Goal: Transaction & Acquisition: Purchase product/service

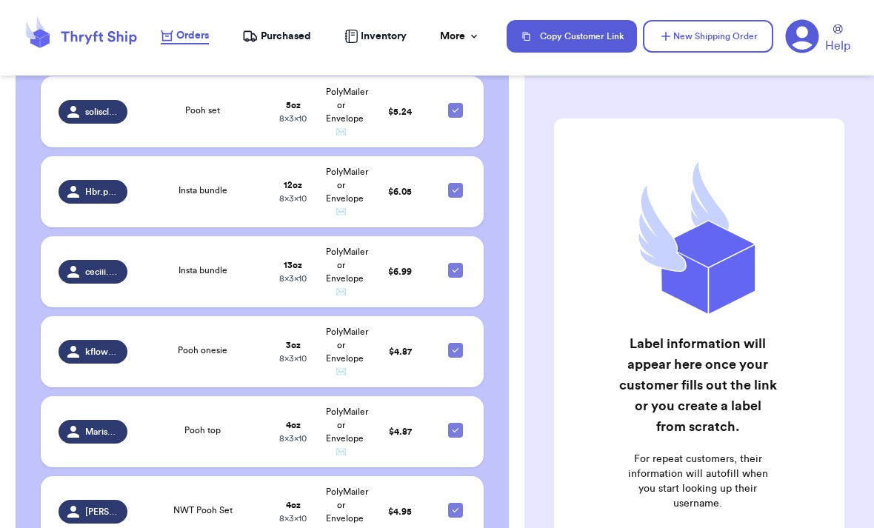
scroll to position [426, 0]
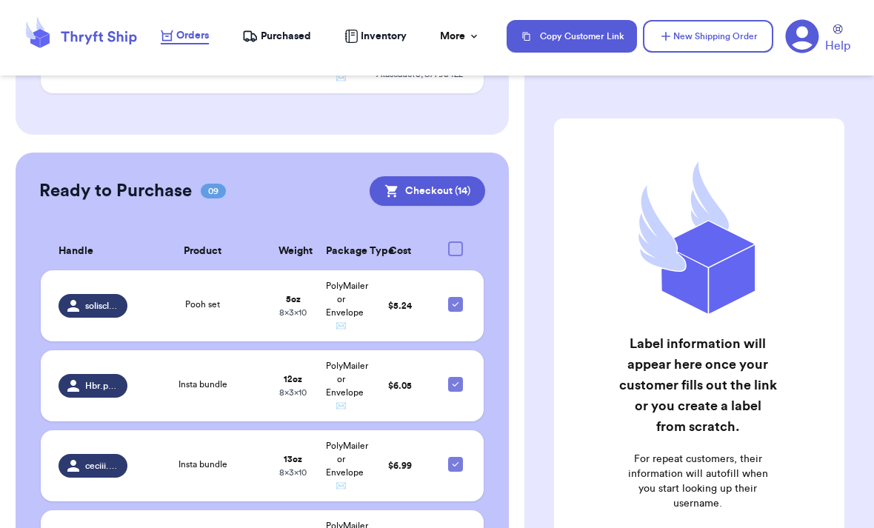
click at [457, 241] on div at bounding box center [455, 248] width 15 height 15
click at [455, 241] on input "checkbox" at bounding box center [455, 241] width 1 height 1
checkbox input "false"
checkbox input "true"
click at [449, 241] on div at bounding box center [455, 248] width 15 height 15
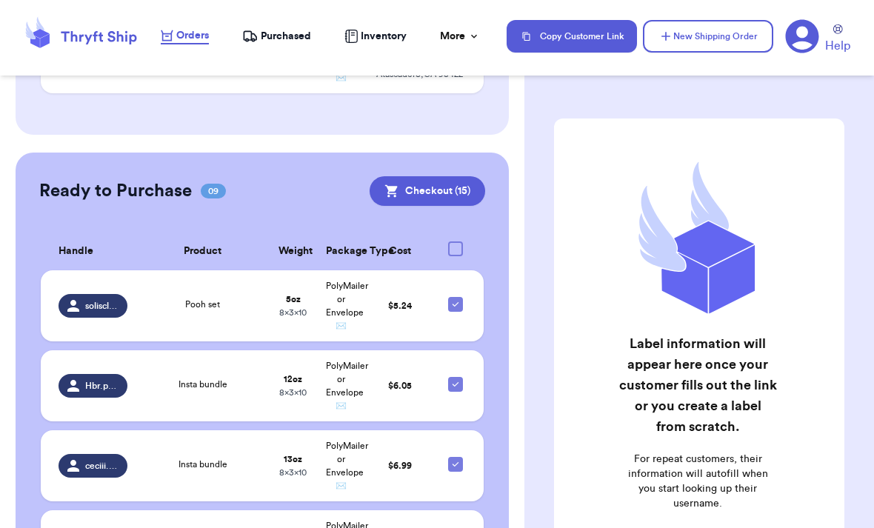
click at [455, 241] on input "checkbox" at bounding box center [455, 241] width 1 height 1
checkbox input "false"
click at [452, 232] on th at bounding box center [459, 251] width 47 height 38
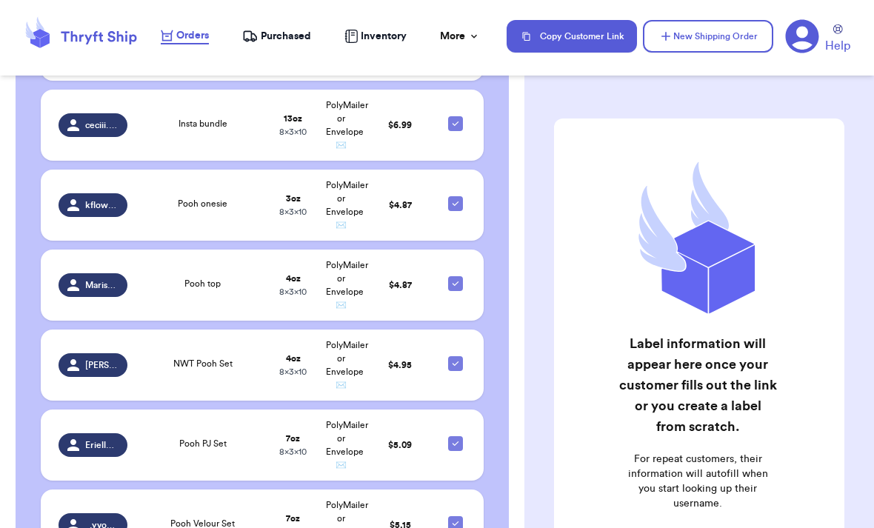
scroll to position [788, 0]
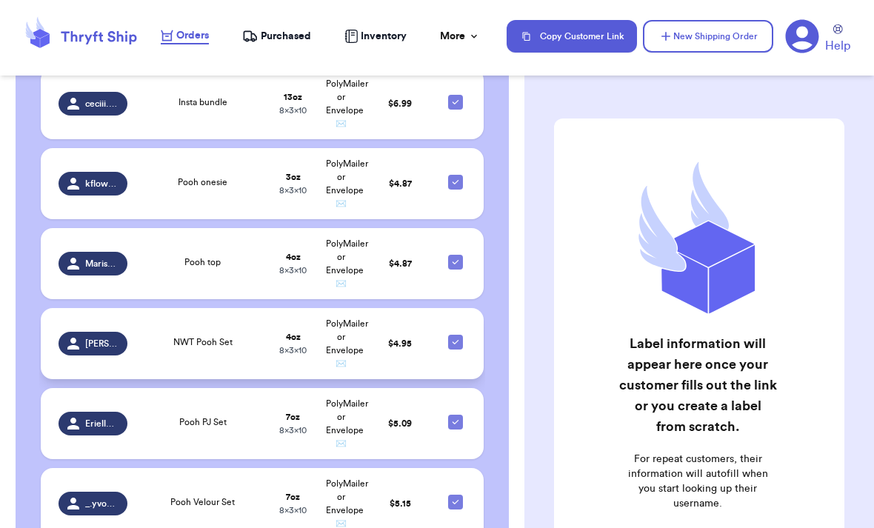
click at [450, 336] on icon at bounding box center [455, 342] width 12 height 12
click at [455, 334] on input "checkbox" at bounding box center [455, 334] width 1 height 1
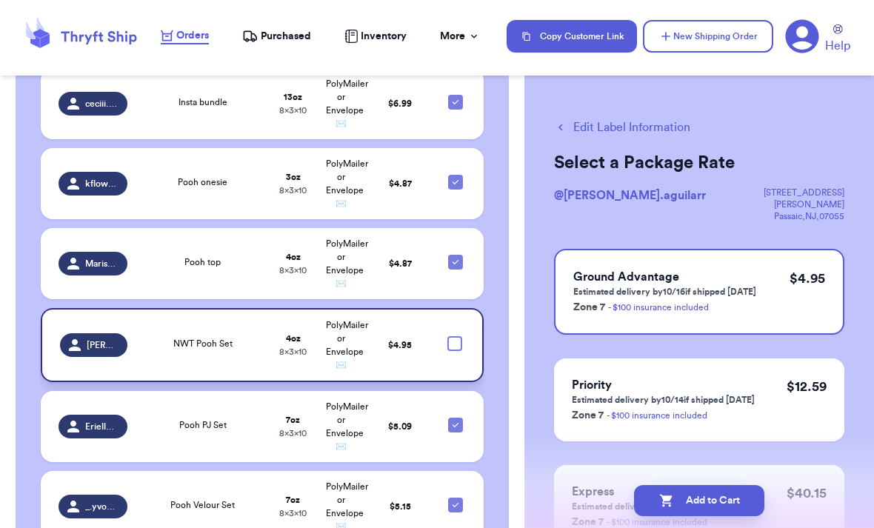
click at [452, 336] on div at bounding box center [454, 343] width 15 height 15
click at [454, 335] on input "checkbox" at bounding box center [454, 335] width 1 height 1
checkbox input "true"
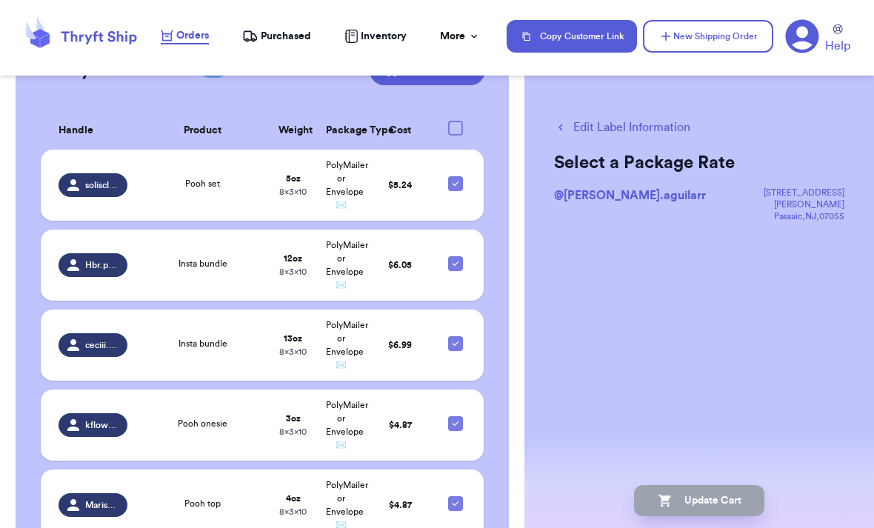
scroll to position [547, 0]
click at [462, 176] on div at bounding box center [455, 183] width 15 height 15
click at [455, 175] on input "checkbox" at bounding box center [455, 175] width 1 height 1
checkbox input "false"
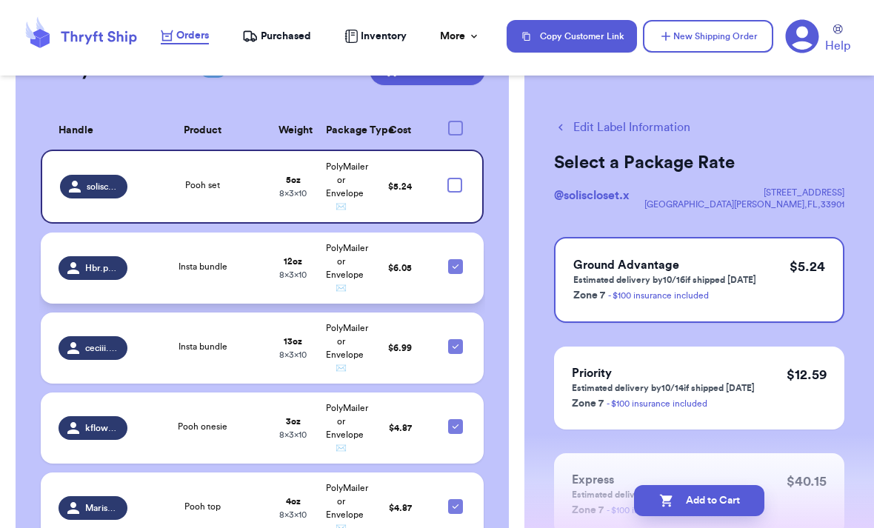
click at [458, 261] on icon at bounding box center [455, 267] width 12 height 12
click at [455, 258] on input "checkbox" at bounding box center [455, 258] width 1 height 1
checkbox input "false"
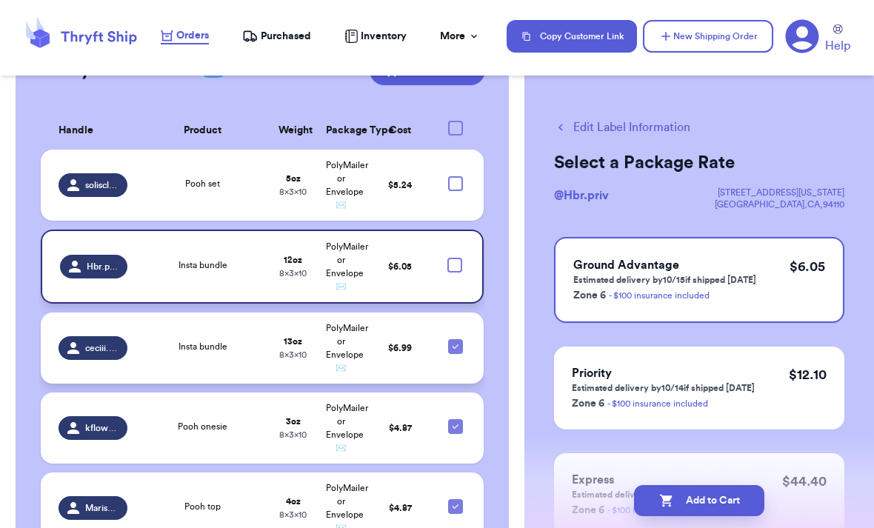
click at [456, 341] on icon at bounding box center [455, 347] width 12 height 12
click at [455, 338] on input "checkbox" at bounding box center [455, 338] width 1 height 1
checkbox input "false"
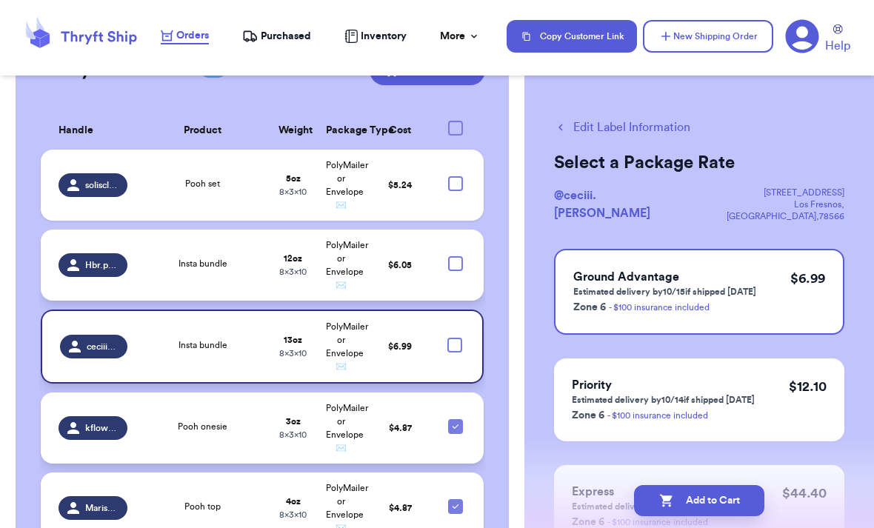
click at [452, 420] on icon at bounding box center [455, 426] width 12 height 12
click at [455, 418] on input "checkbox" at bounding box center [455, 418] width 1 height 1
checkbox input "false"
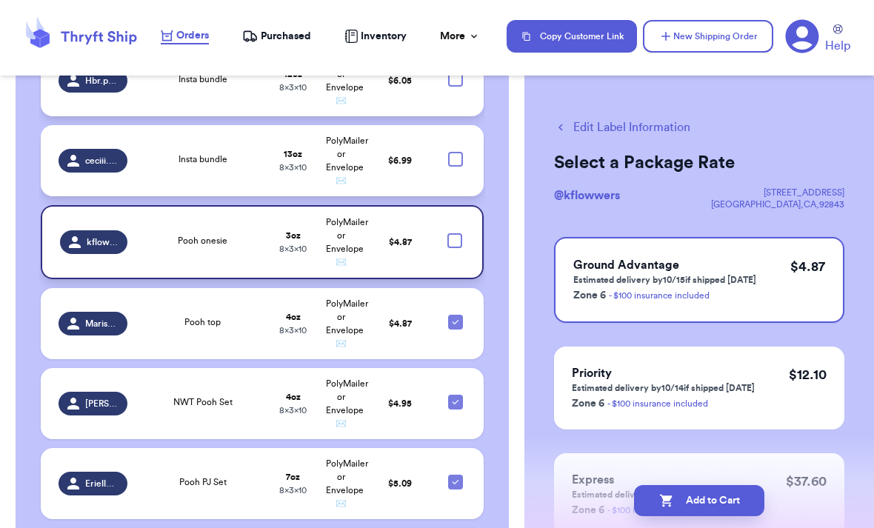
scroll to position [734, 0]
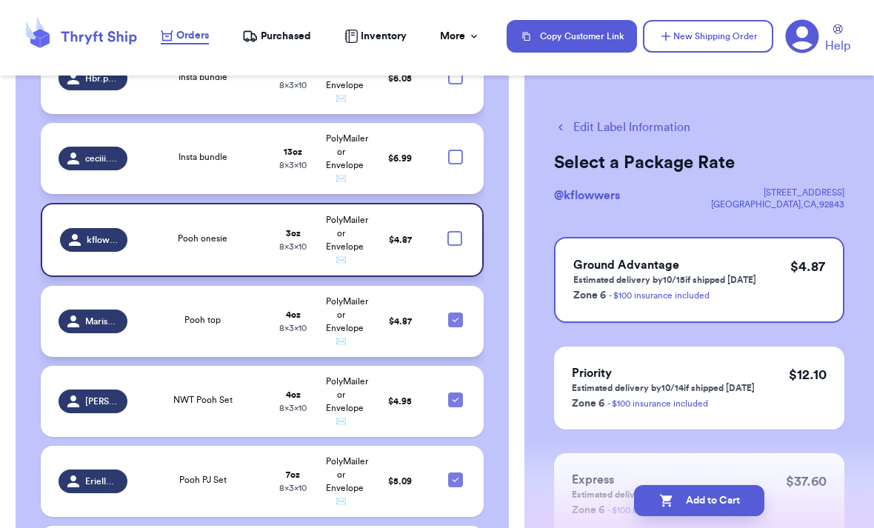
click at [455, 314] on icon at bounding box center [455, 320] width 12 height 12
click at [455, 312] on input "checkbox" at bounding box center [455, 312] width 1 height 1
checkbox input "false"
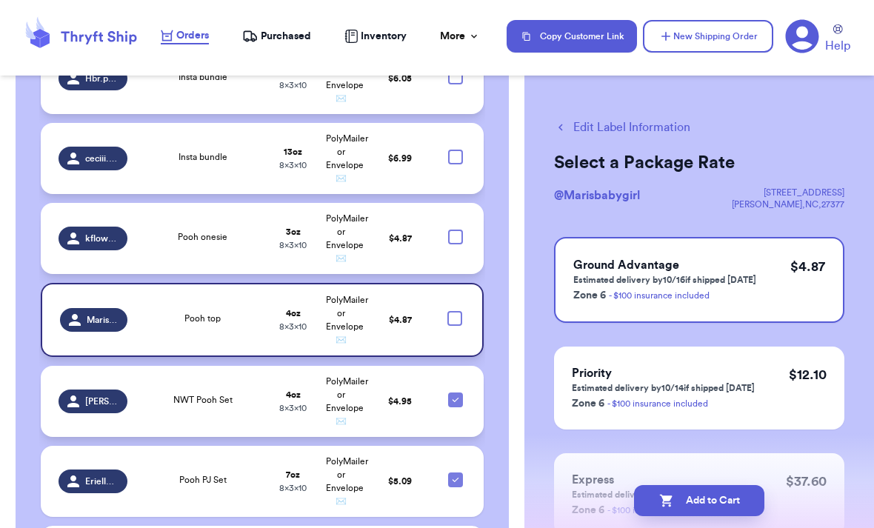
click at [455, 392] on div at bounding box center [455, 399] width 15 height 15
click at [455, 392] on input "checkbox" at bounding box center [455, 392] width 1 height 1
checkbox input "false"
checkbox input "true"
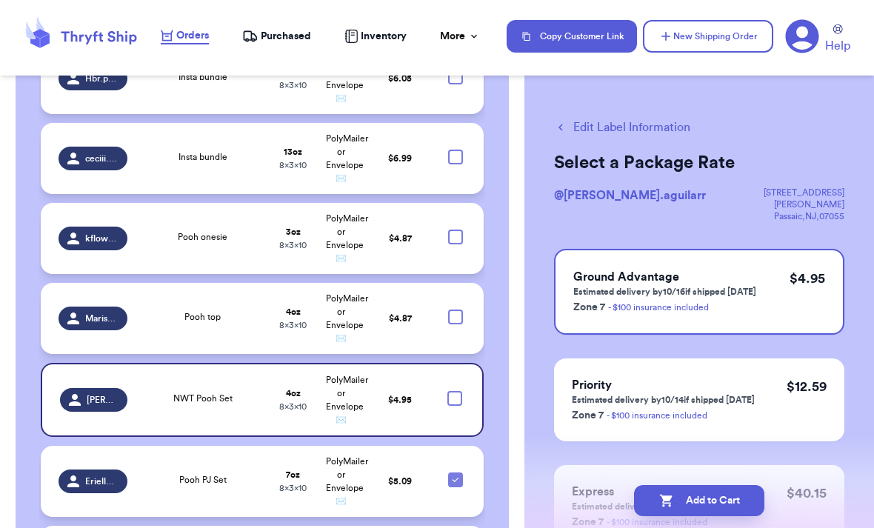
click at [460, 474] on icon at bounding box center [455, 480] width 12 height 12
click at [455, 472] on input "checkbox" at bounding box center [455, 472] width 1 height 1
checkbox input "false"
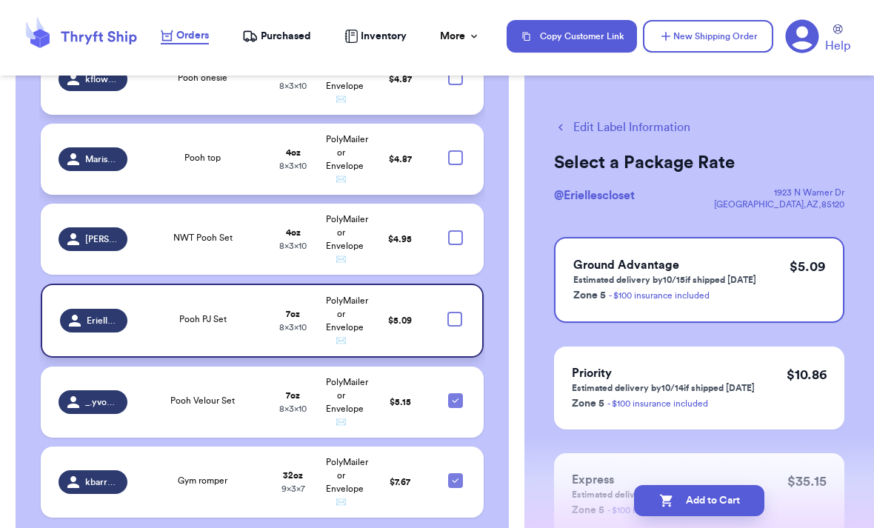
scroll to position [891, 0]
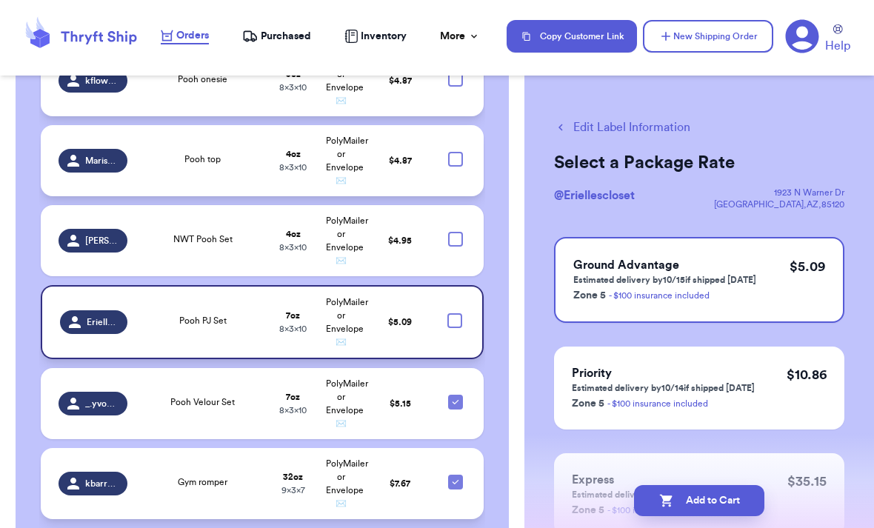
click at [453, 476] on icon at bounding box center [455, 482] width 12 height 12
click at [455, 474] on input "checkbox" at bounding box center [455, 474] width 1 height 1
checkbox input "false"
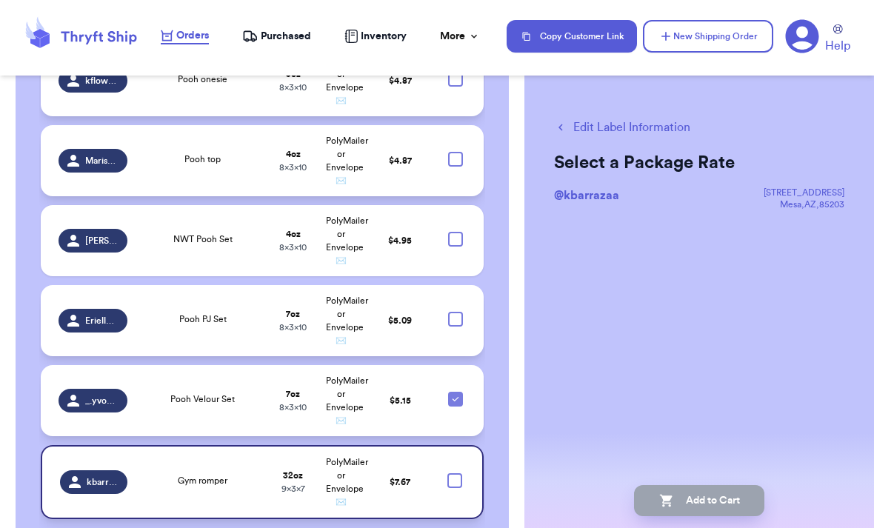
click at [458, 393] on icon at bounding box center [455, 399] width 12 height 12
click at [455, 391] on input "checkbox" at bounding box center [455, 391] width 1 height 1
checkbox input "false"
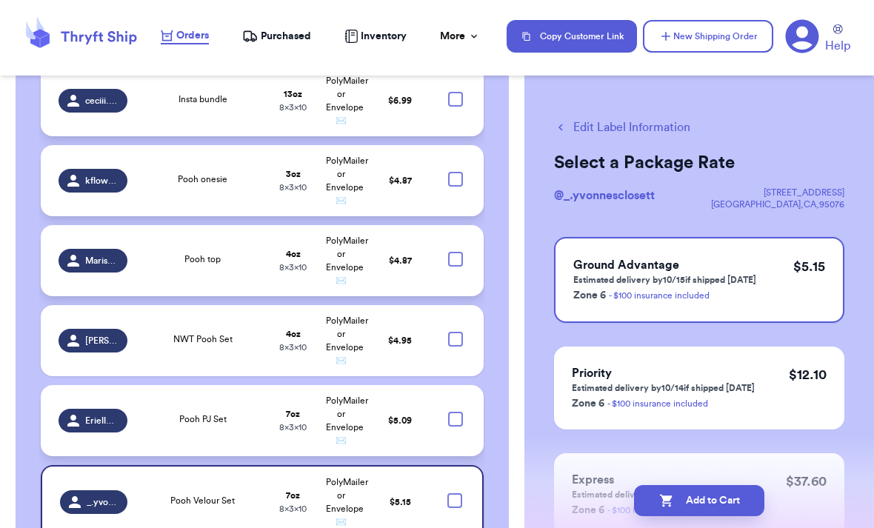
scroll to position [785, 0]
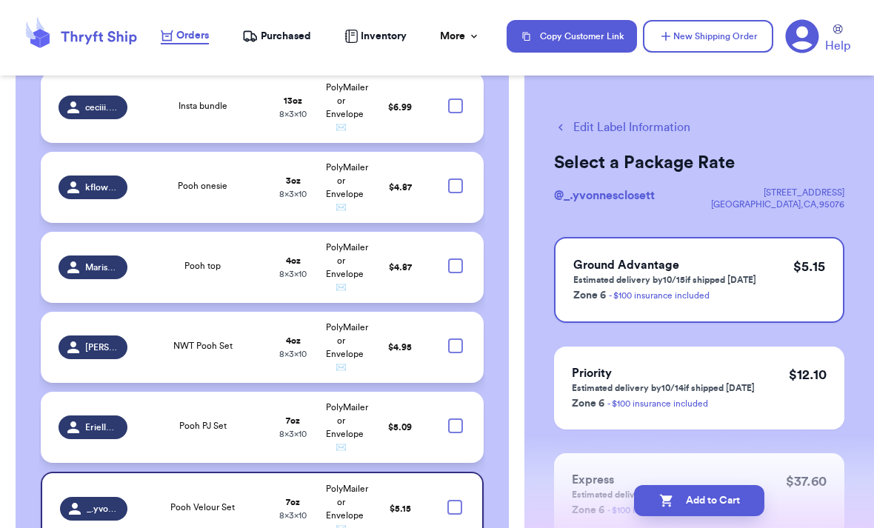
click at [460, 338] on div at bounding box center [455, 345] width 15 height 15
click at [455, 338] on input "checkbox" at bounding box center [455, 338] width 1 height 1
checkbox input "true"
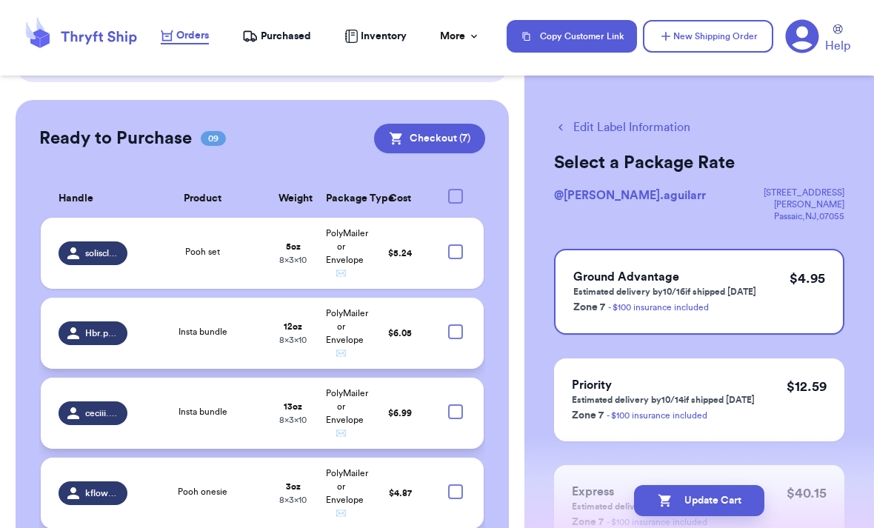
scroll to position [477, 0]
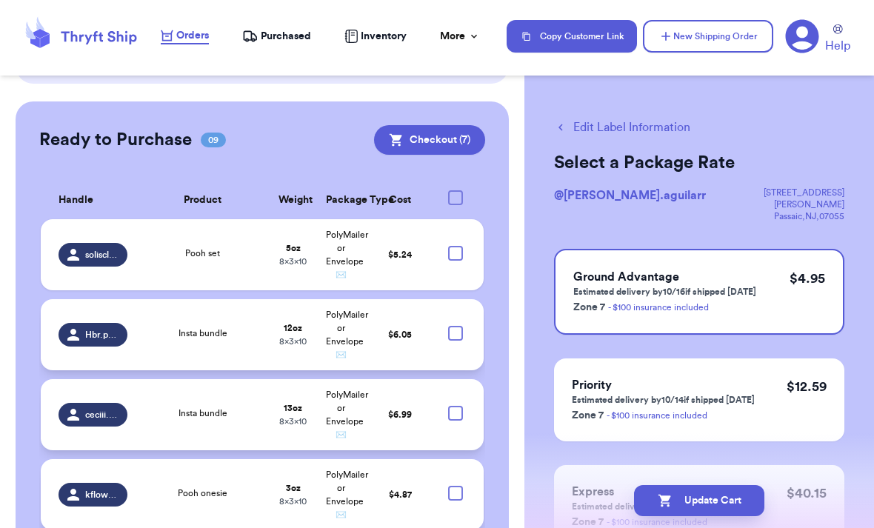
click at [466, 299] on td at bounding box center [459, 334] width 47 height 71
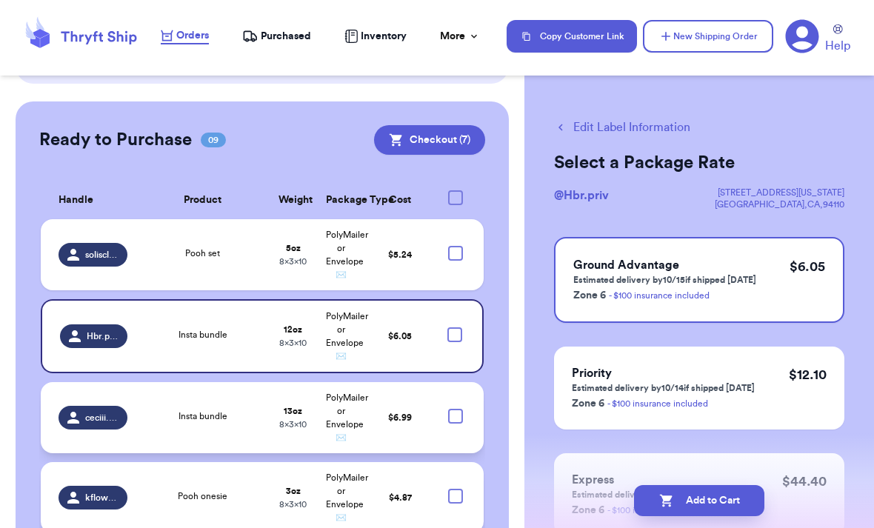
click at [450, 327] on div at bounding box center [454, 334] width 15 height 15
click at [454, 326] on input "checkbox" at bounding box center [454, 326] width 1 height 1
checkbox input "true"
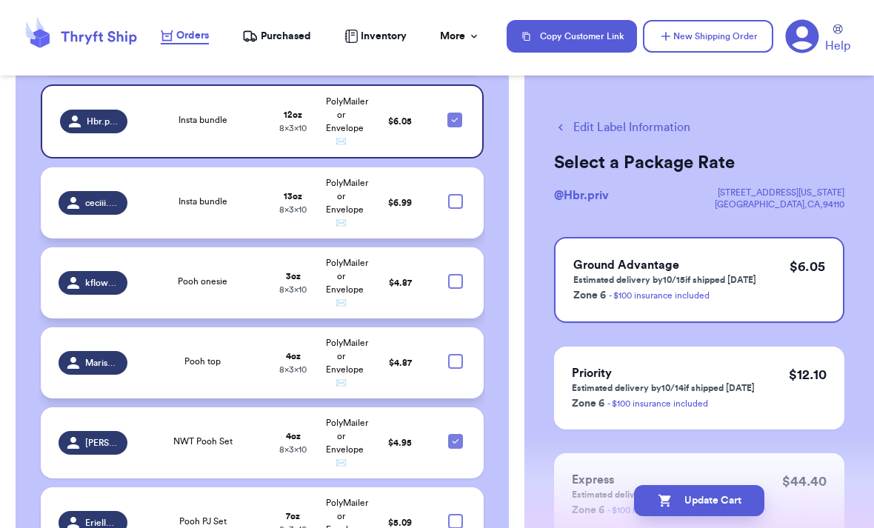
scroll to position [659, 0]
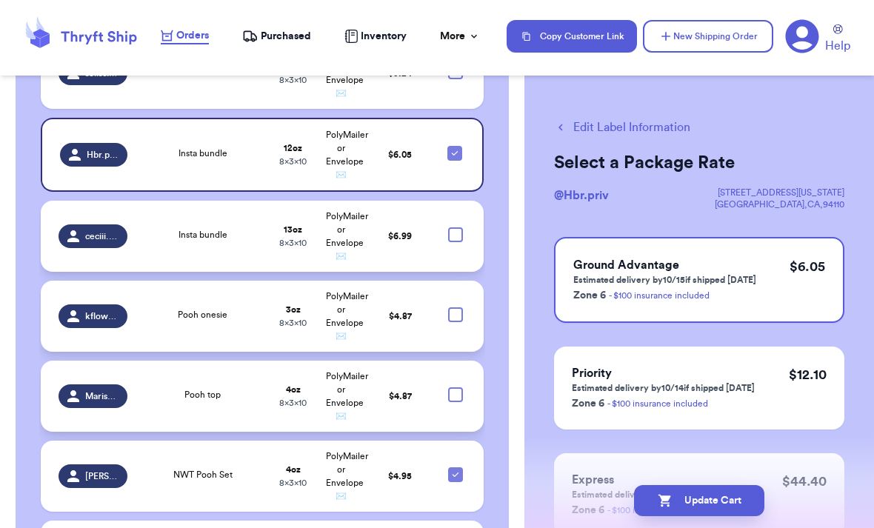
click at [468, 201] on td at bounding box center [459, 236] width 47 height 71
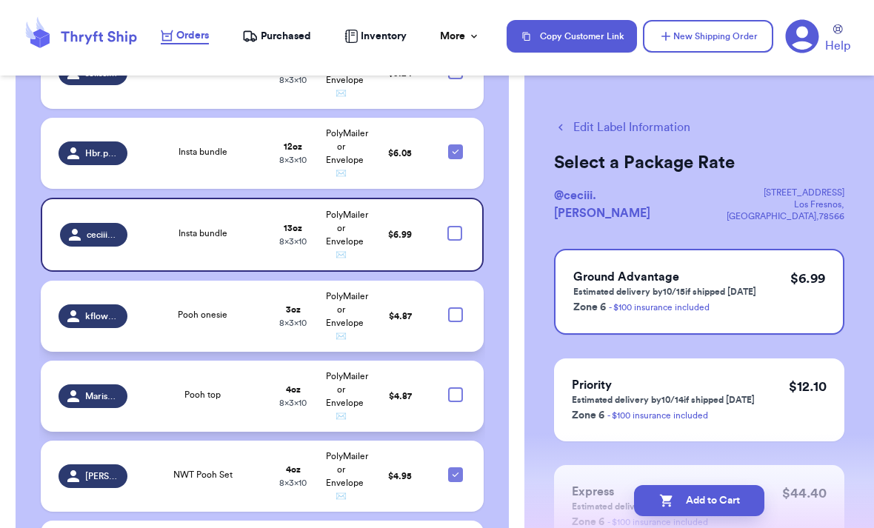
click at [455, 226] on div at bounding box center [454, 233] width 15 height 15
click at [455, 225] on input "checkbox" at bounding box center [454, 225] width 1 height 1
checkbox input "true"
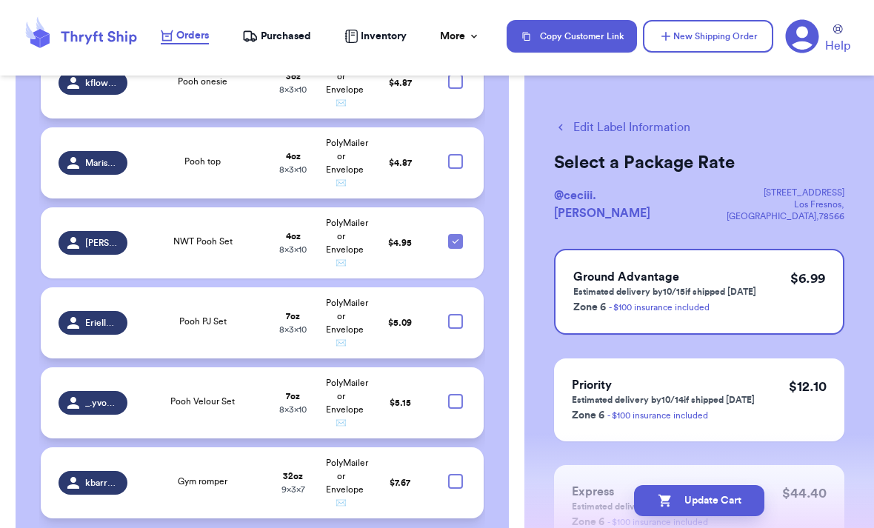
scroll to position [891, 0]
click at [460, 315] on div at bounding box center [455, 322] width 15 height 15
click at [455, 314] on input "checkbox" at bounding box center [455, 314] width 1 height 1
checkbox input "true"
checkbox input "false"
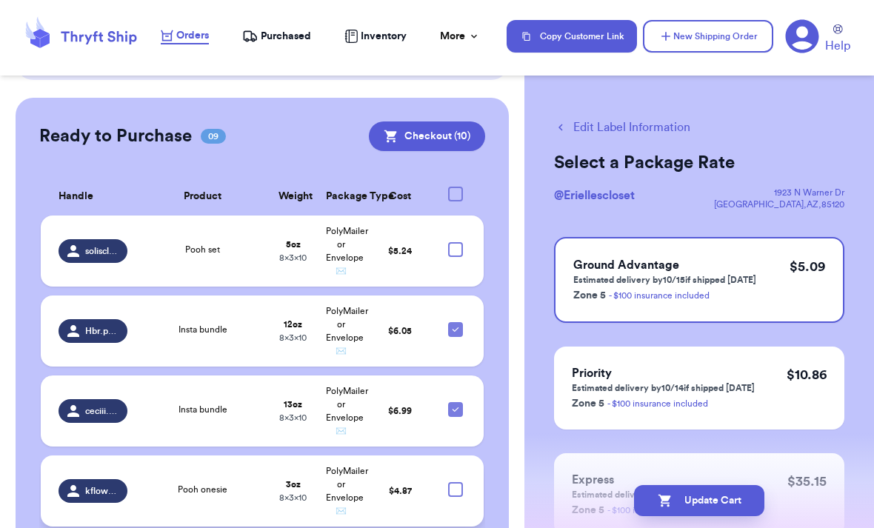
scroll to position [409, 0]
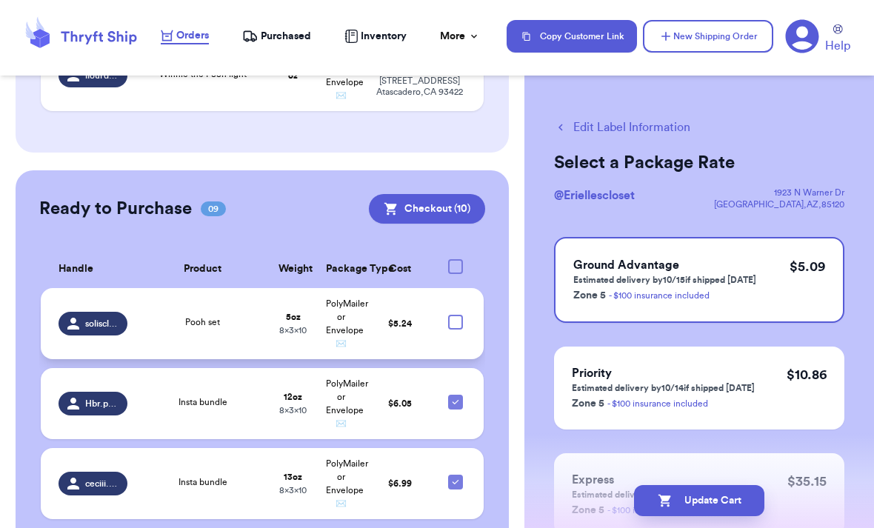
click at [461, 315] on div at bounding box center [455, 322] width 15 height 15
click at [455, 314] on input "checkbox" at bounding box center [455, 314] width 1 height 1
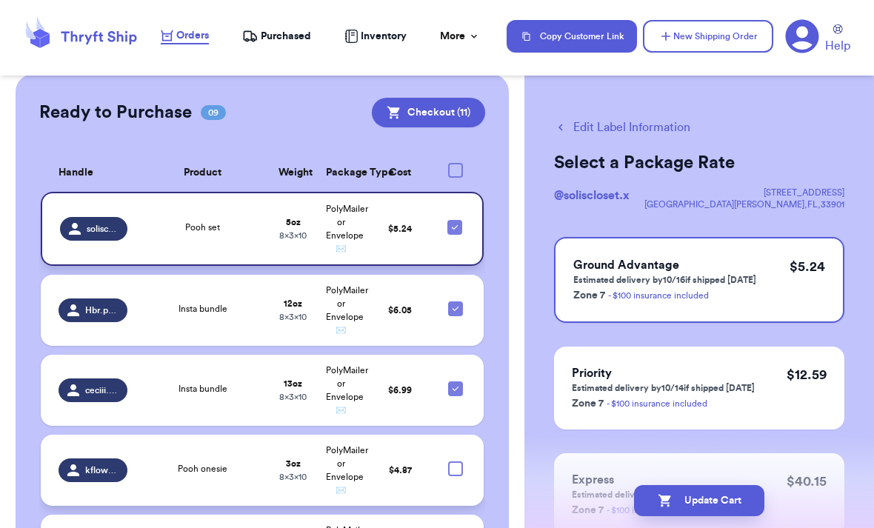
scroll to position [460, 0]
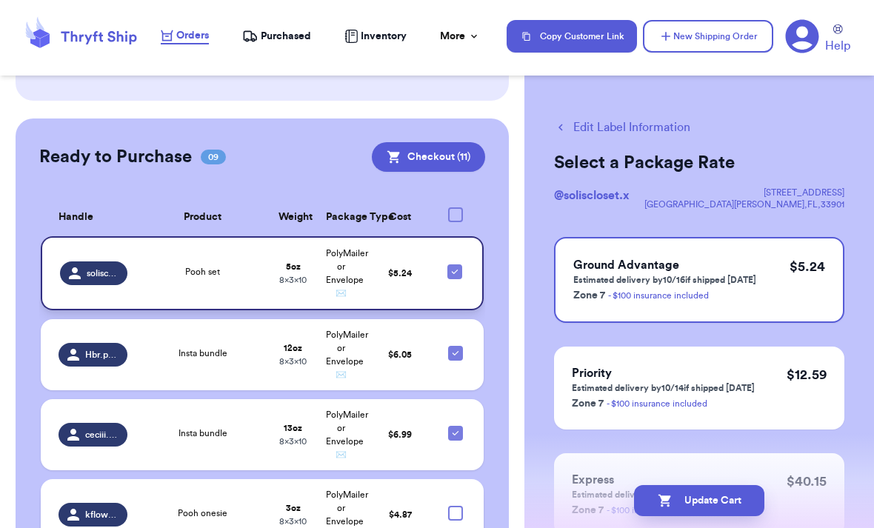
click at [449, 266] on icon at bounding box center [455, 272] width 12 height 12
click at [454, 264] on input "checkbox" at bounding box center [454, 264] width 1 height 1
checkbox input "false"
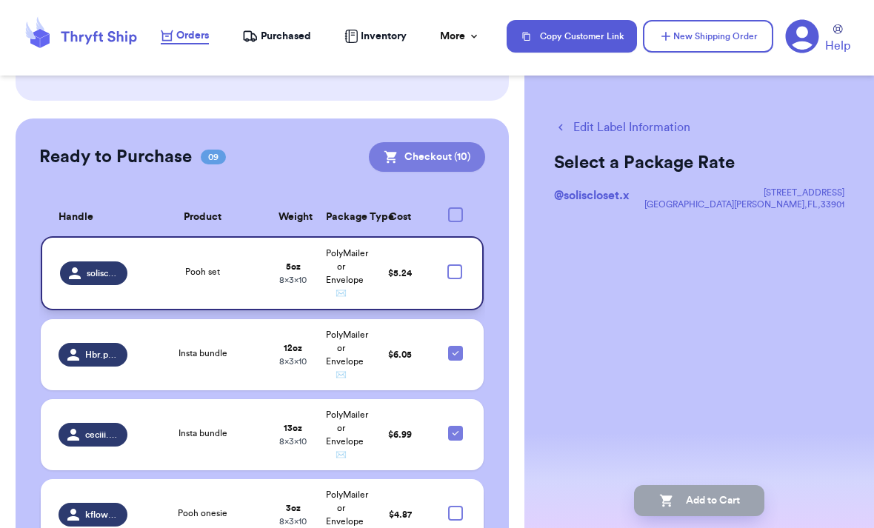
click at [458, 142] on button "Checkout ( 10 )" at bounding box center [427, 157] width 116 height 30
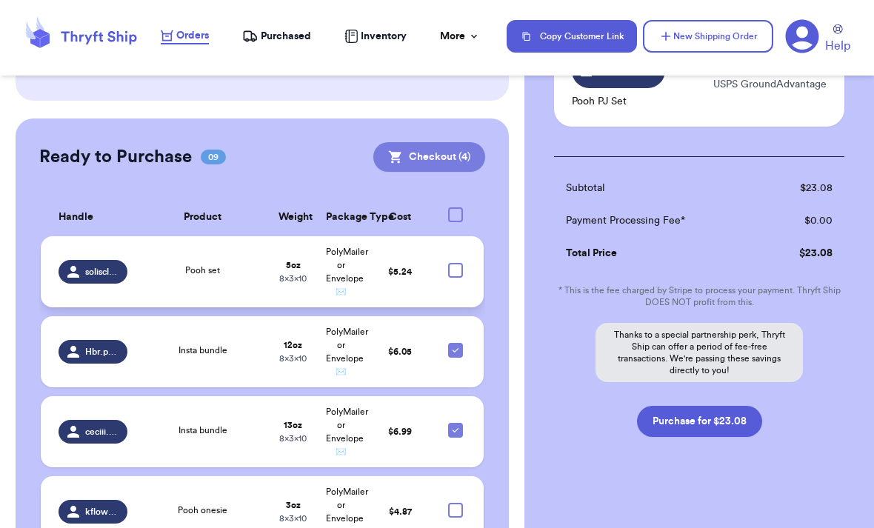
scroll to position [469, 0]
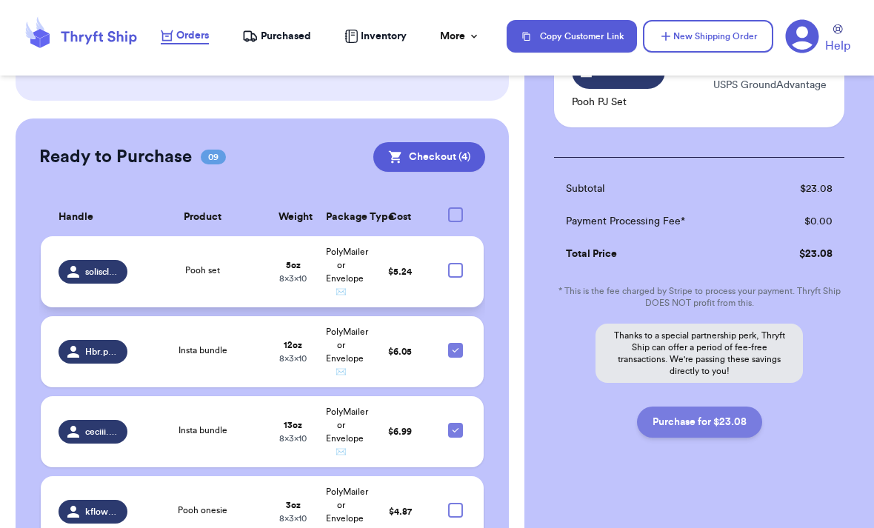
click at [745, 406] on button "Purchase for $23.08" at bounding box center [699, 421] width 125 height 31
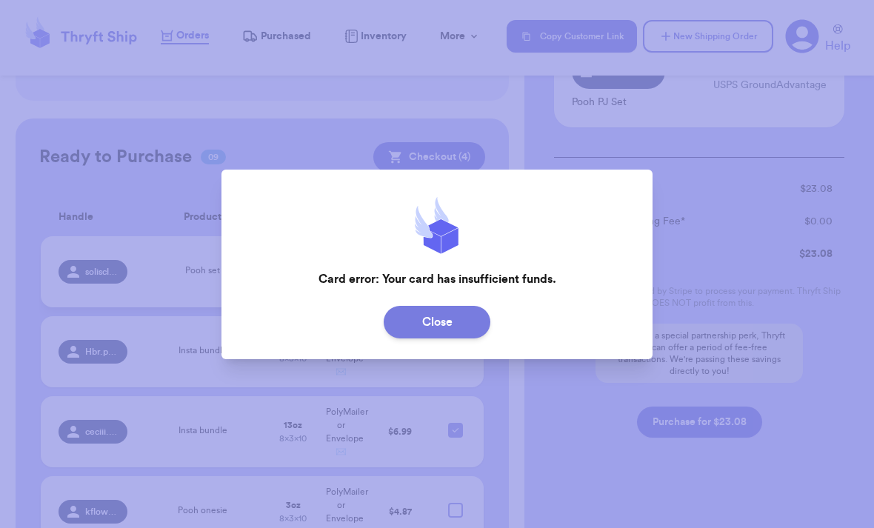
click at [485, 309] on button "Close" at bounding box center [436, 322] width 107 height 33
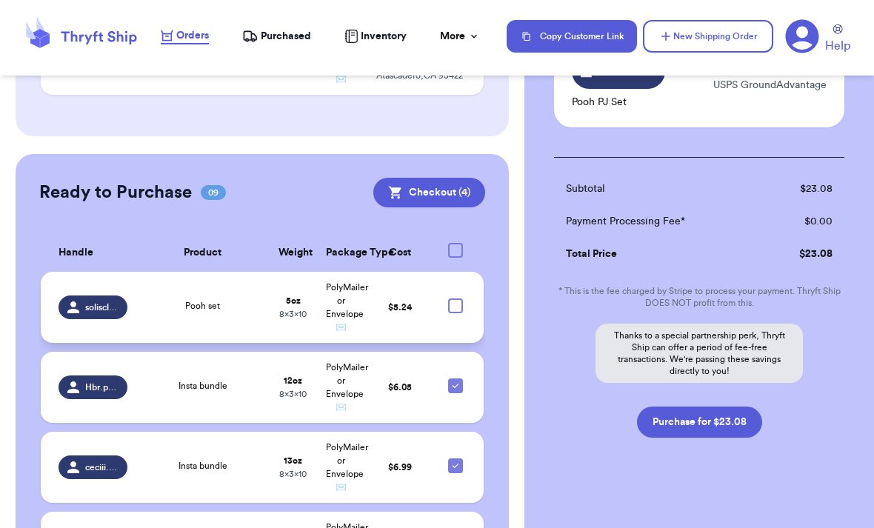
scroll to position [432, 0]
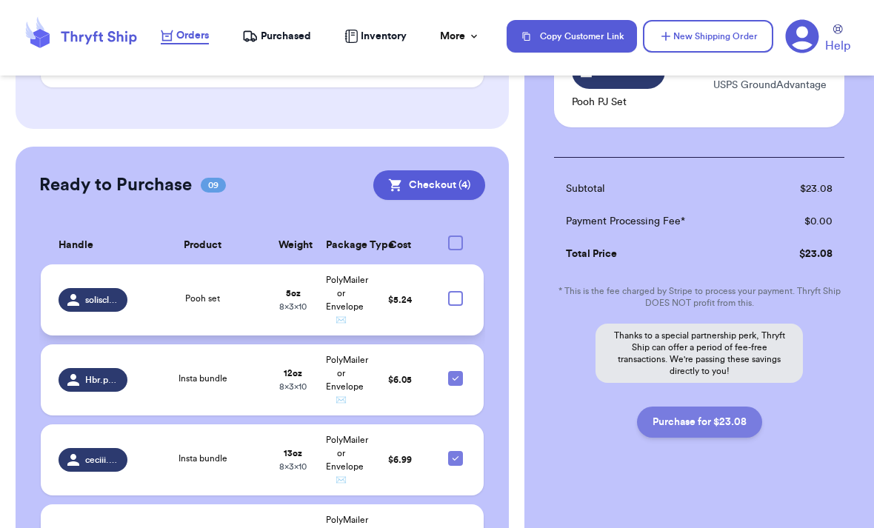
click at [727, 411] on button "Purchase for $23.08" at bounding box center [699, 421] width 125 height 31
checkbox input "false"
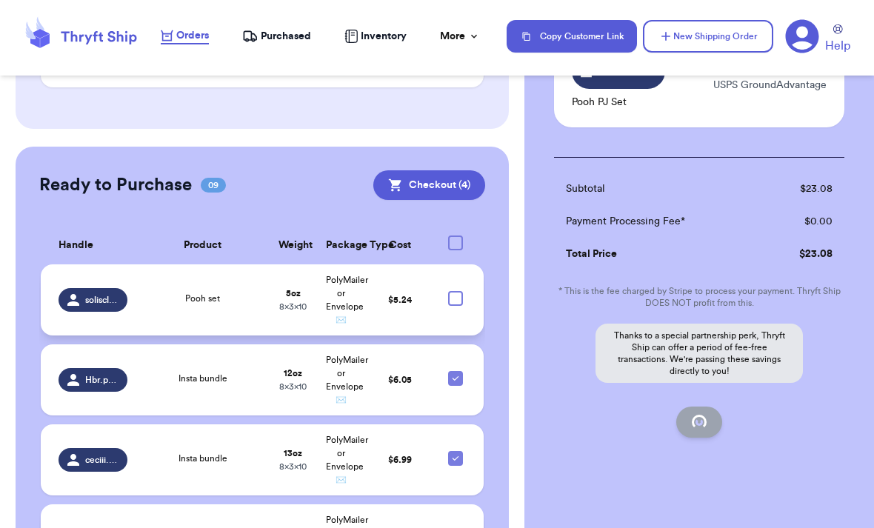
scroll to position [166, 0]
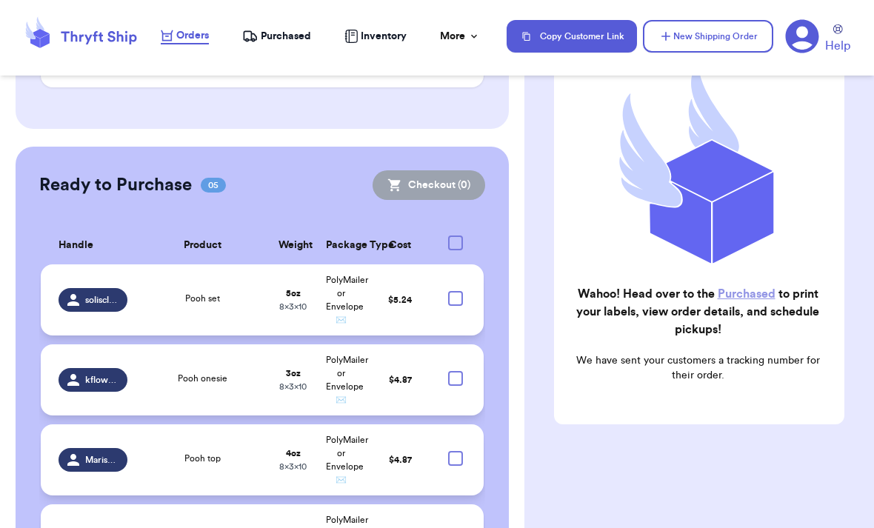
click at [301, 38] on span "Purchased" at bounding box center [286, 36] width 50 height 15
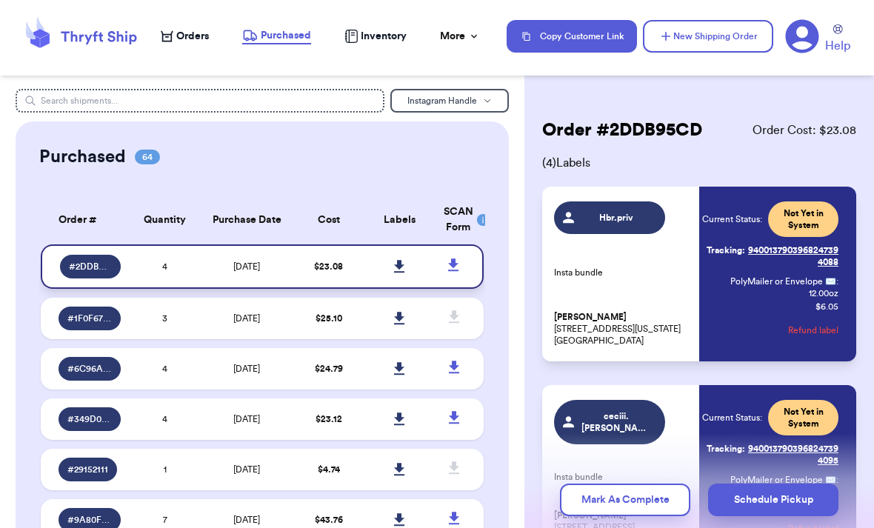
click at [398, 273] on icon at bounding box center [399, 266] width 11 height 13
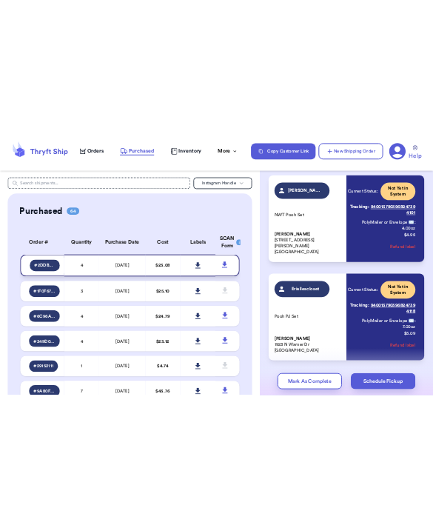
scroll to position [500, 0]
